Goal: Navigation & Orientation: Go to known website

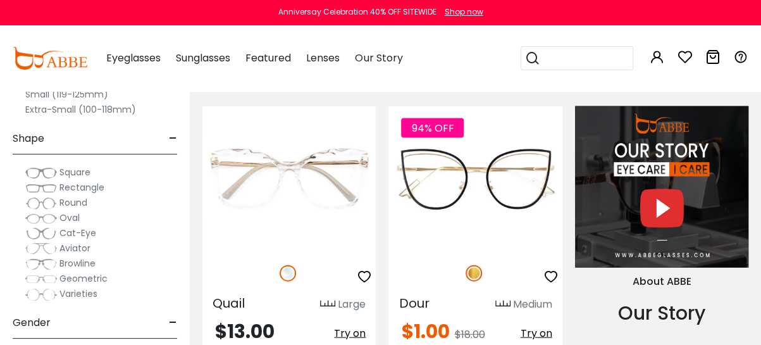
scroll to position [1186, 0]
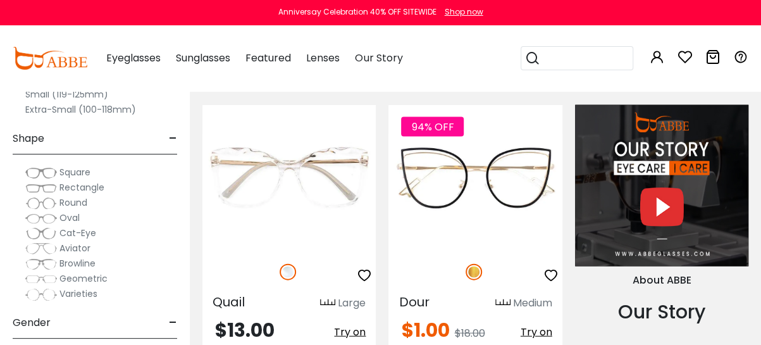
click at [48, 63] on img at bounding box center [50, 58] width 75 height 23
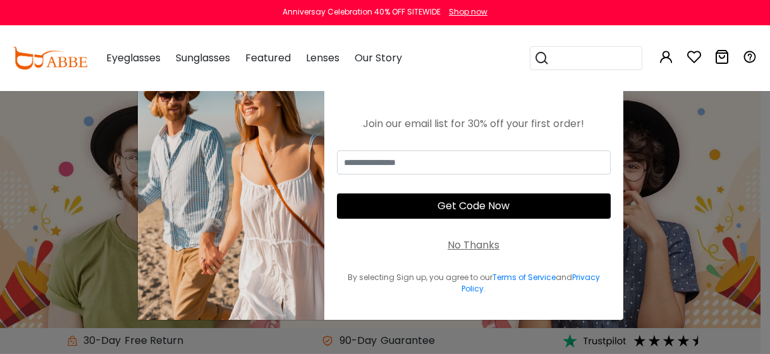
click at [644, 78] on div "Popular Searches round Sunglasses aviator clear tortoise cat Recommended Laya $…" at bounding box center [588, 58] width 116 height 66
click at [470, 244] on div "No Thanks" at bounding box center [474, 245] width 52 height 15
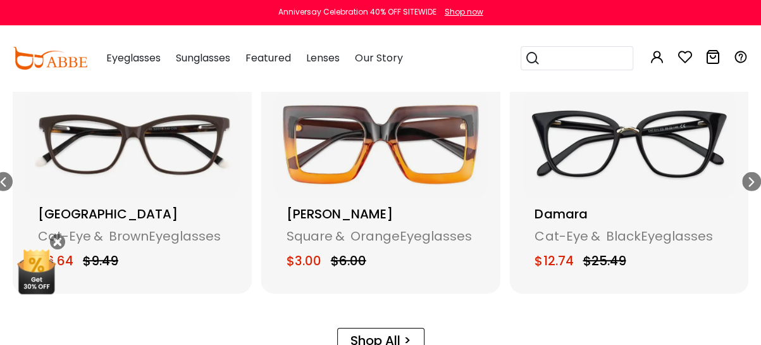
scroll to position [1736, 0]
